Goal: Check status: Check status

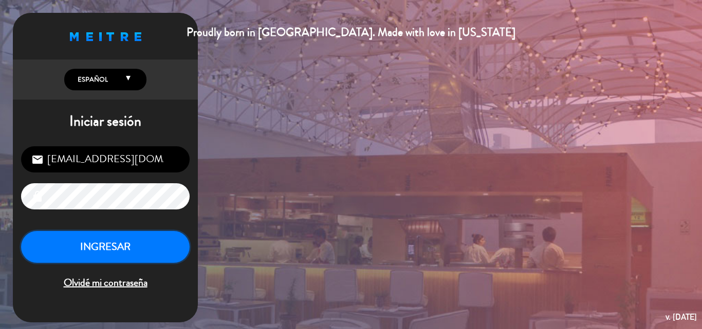
click at [117, 250] on button "INGRESAR" at bounding box center [105, 247] width 168 height 32
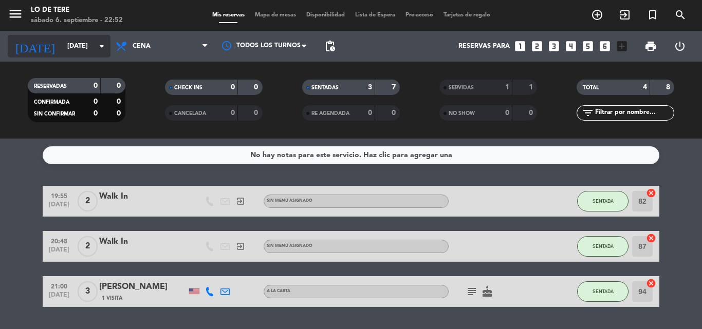
click at [104, 43] on icon "arrow_drop_down" at bounding box center [102, 46] width 12 height 12
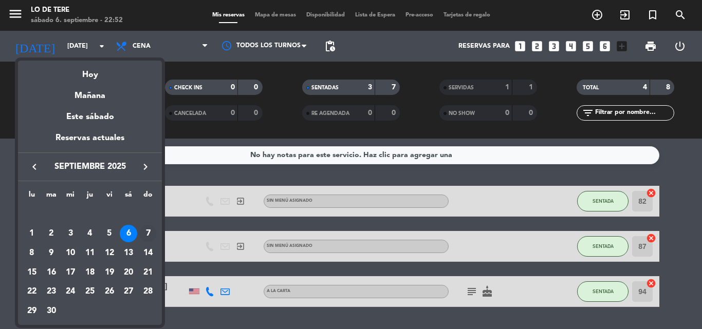
click at [144, 232] on div "7" at bounding box center [147, 233] width 17 height 17
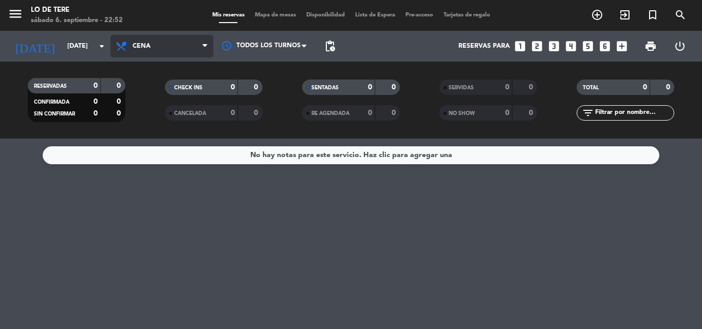
click at [203, 47] on icon at bounding box center [204, 46] width 5 height 8
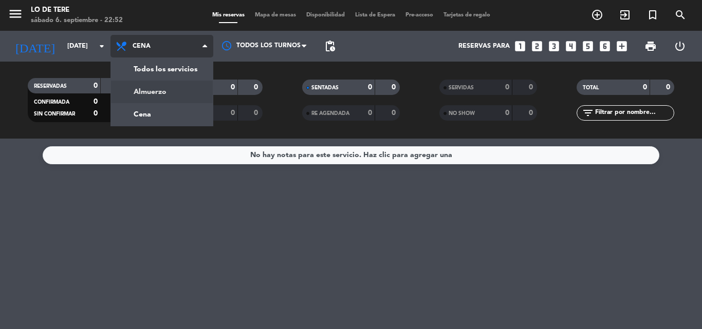
click at [173, 95] on div "menu Lo de [PERSON_NAME][DATE] 6. septiembre - 22:52 Mis reservas Mapa de mesas…" at bounding box center [351, 69] width 702 height 139
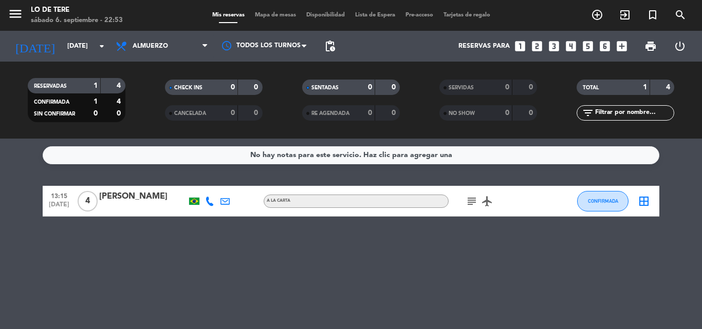
click at [467, 200] on icon "subject" at bounding box center [471, 201] width 12 height 12
click at [386, 263] on div "No hay notas para este servicio. Haz clic para agregar una 13:15 [DATE] 4 [PERS…" at bounding box center [351, 234] width 702 height 191
click at [101, 48] on icon "arrow_drop_down" at bounding box center [102, 46] width 12 height 12
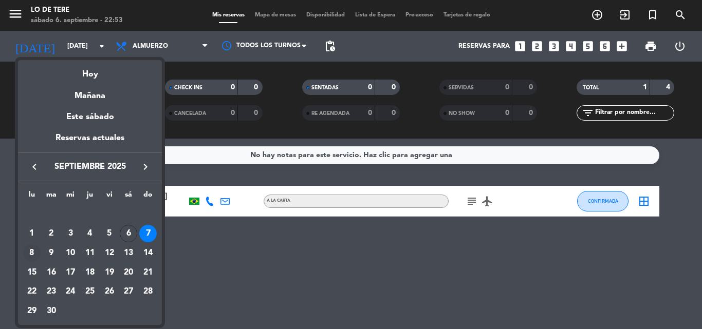
click at [27, 255] on div "8" at bounding box center [31, 252] width 17 height 17
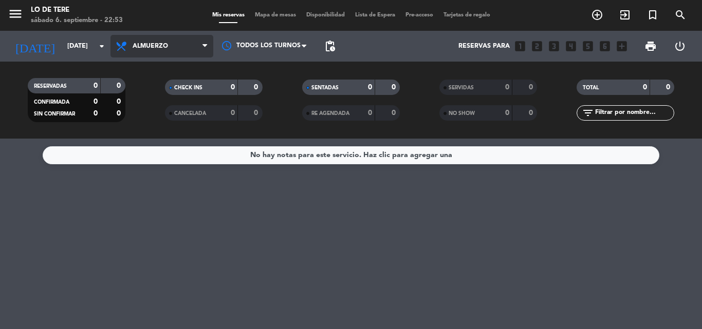
click at [206, 46] on icon at bounding box center [204, 46] width 5 height 8
click at [159, 111] on div "menu Lo de [PERSON_NAME][DATE] 6. septiembre - 22:53 Mis reservas Mapa de mesas…" at bounding box center [351, 69] width 702 height 139
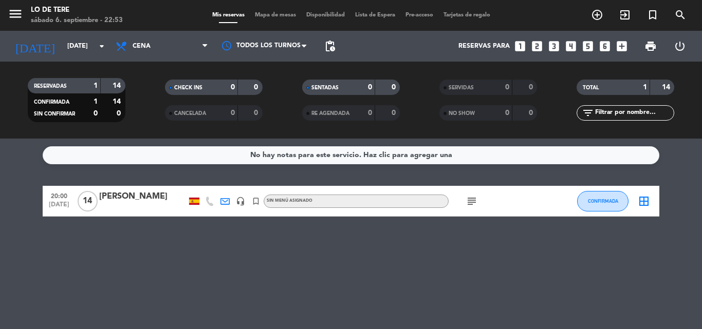
click at [474, 205] on icon "subject" at bounding box center [471, 201] width 12 height 12
click at [457, 264] on div "No hay notas para este servicio. Haz clic para agregar una 20:00 [DATE] [PERSON…" at bounding box center [351, 234] width 702 height 191
click at [102, 45] on icon "arrow_drop_down" at bounding box center [102, 46] width 12 height 12
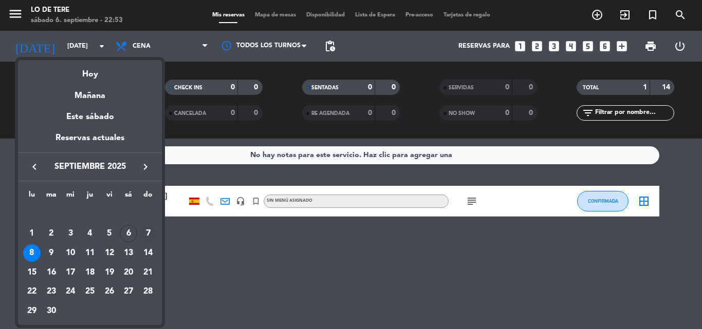
click at [148, 233] on div "7" at bounding box center [147, 233] width 17 height 17
type input "[DATE]"
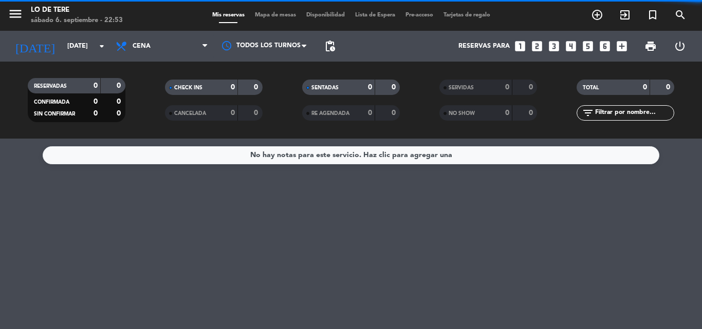
click at [202, 46] on icon at bounding box center [204, 46] width 5 height 8
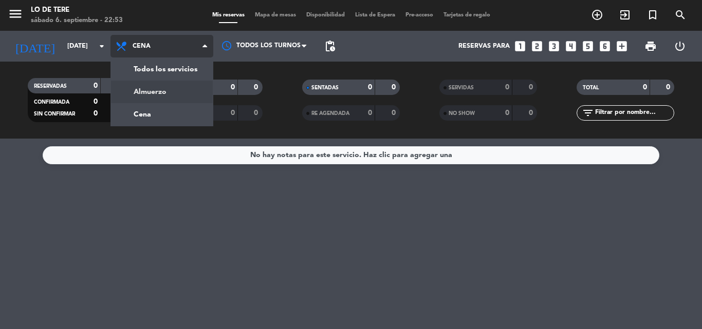
click at [162, 93] on div "menu Lo de [PERSON_NAME][DATE] 6. septiembre - 22:53 Mis reservas Mapa de mesas…" at bounding box center [351, 69] width 702 height 139
